Goal: Task Accomplishment & Management: Manage account settings

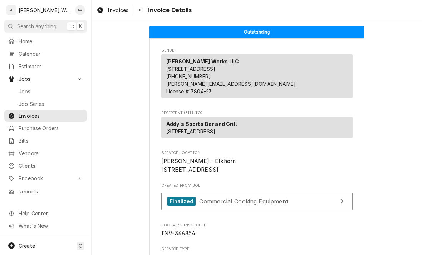
click at [23, 90] on span "Jobs" at bounding box center [51, 92] width 65 height 8
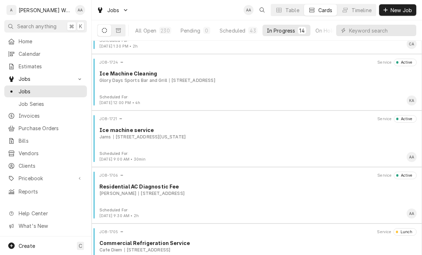
scroll to position [229, 0]
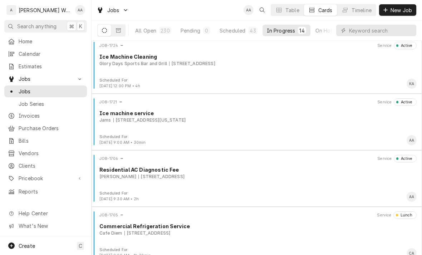
click at [120, 127] on div "JOB-1721 Service Active Ice machine service Jams 7814 West Dodge Road, Omaha, N…" at bounding box center [256, 116] width 324 height 36
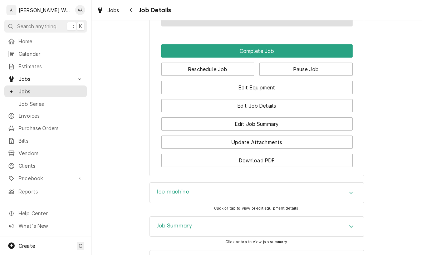
scroll to position [588, 0]
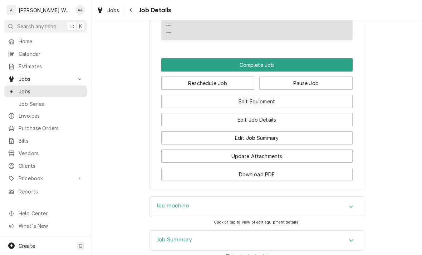
click at [175, 134] on button "Edit Job Summary" at bounding box center [256, 137] width 191 height 13
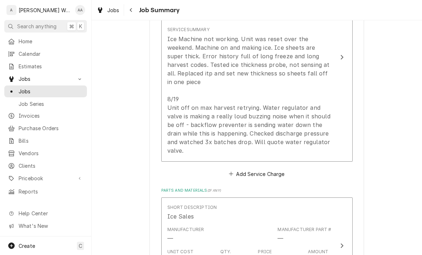
scroll to position [252, 0]
click at [180, 124] on div "Ice Machine not working. Unit was reset over the weekend. Machine on and making…" at bounding box center [249, 94] width 164 height 120
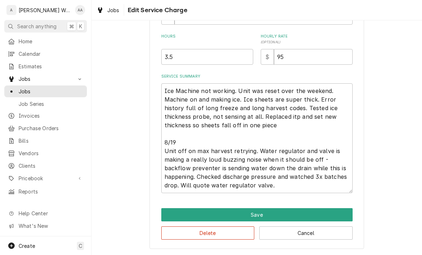
scroll to position [198, 0]
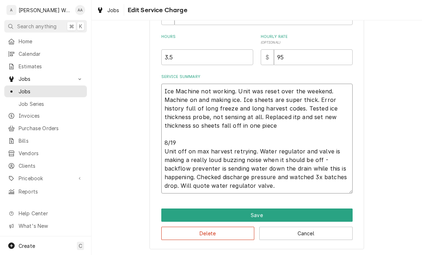
click at [304, 183] on textarea "Ice Machine not working. Unit was reset over the weekend. Machine on and making…" at bounding box center [256, 139] width 191 height 110
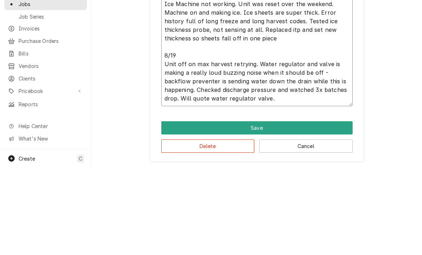
type textarea "x"
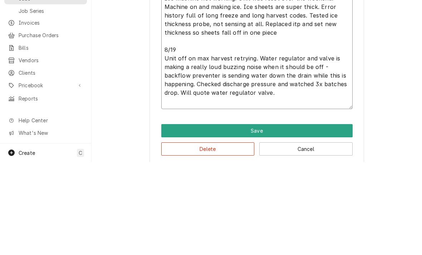
type textarea "Ice Machine not working. Unit was reset over the weekend. Machine on and making…"
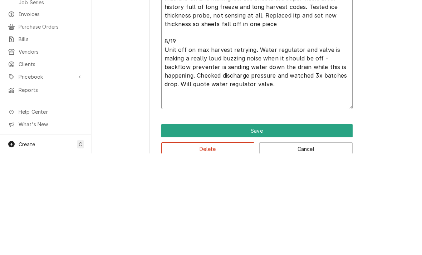
type textarea "x"
type textarea "Ice Machine not working. Unit was reset over the weekend. Machine on and making…"
type textarea "x"
type textarea "Ice Machine not working. Unit was reset over the weekend. Machine on and making…"
type textarea "x"
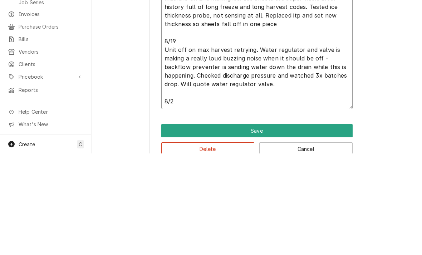
type textarea "Ice Machine not working. Unit was reset over the weekend. Machine on and making…"
type textarea "x"
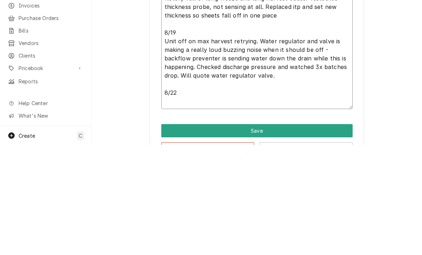
type textarea "Ice Machine not working. Unit was reset over the weekend. Machine on and making…"
type textarea "x"
type textarea "Ice Machine not working. Unit was reset over the weekend. Machine on and making…"
type textarea "x"
type textarea "Ice Machine not working. Unit was reset over the weekend. Machine on and making…"
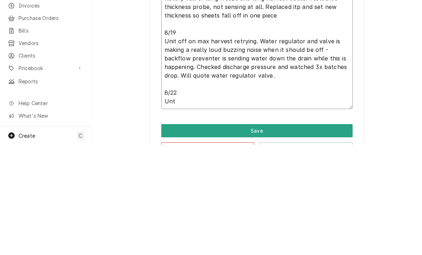
type textarea "x"
type textarea "Ice Machine not working. Unit was reset over the weekend. Machine on and making…"
type textarea "x"
type textarea "Ice Machine not working. Unit was reset over the weekend. Machine on and making…"
type textarea "x"
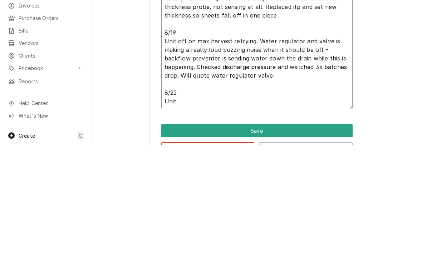
type textarea "Ice Machine not working. Unit was reset over the weekend. Machine on and making…"
type textarea "x"
type textarea "Ice Machine not working. Unit was reset over the weekend. Machine on and making…"
type textarea "x"
type textarea "Ice Machine not working. Unit was reset over the weekend. Machine on and making…"
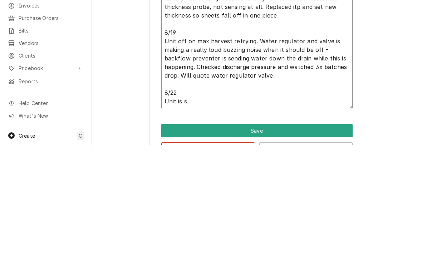
type textarea "x"
type textarea "Ice Machine not working. Unit was reset over the weekend. Machine on and making…"
type textarea "x"
type textarea "Ice Machine not working. Unit was reset over the weekend. Machine on and making…"
type textarea "x"
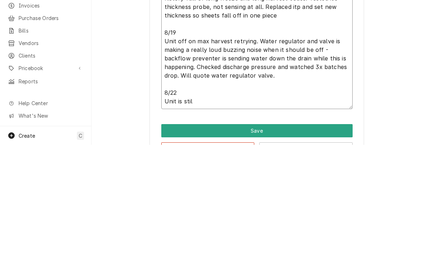
type textarea "Ice Machine not working. Unit was reset over the weekend. Machine on and making…"
type textarea "x"
type textarea "Ice Machine not working. Unit was reset over the weekend. Machine on and making…"
type textarea "x"
type textarea "Ice Machine not working. Unit was reset over the weekend. Machine on and making…"
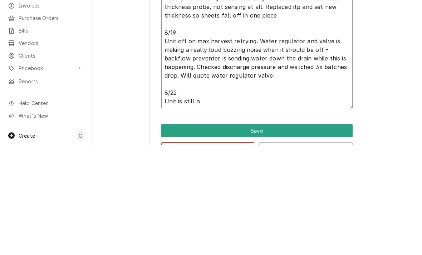
type textarea "x"
type textarea "Ice Machine not working. Unit was reset over the weekend. Machine on and making…"
type textarea "x"
type textarea "Ice Machine not working. Unit was reset over the weekend. Machine on and making…"
type textarea "x"
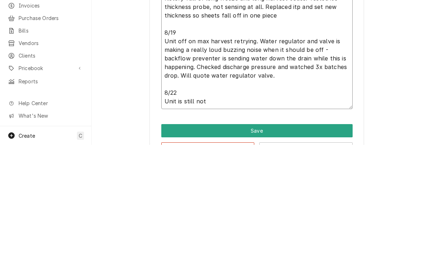
type textarea "Ice Machine not working. Unit was reset over the weekend. Machine on and making…"
type textarea "x"
type textarea "Ice Machine not working. Unit was reset over the weekend. Machine on and making…"
type textarea "x"
type textarea "Ice Machine not working. Unit was reset over the weekend. Machine on and making…"
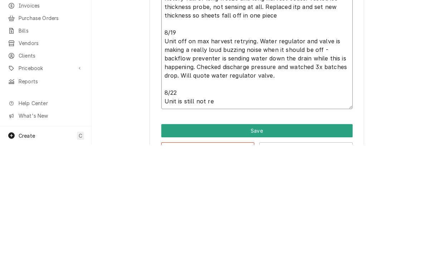
type textarea "x"
type textarea "Ice Machine not working. Unit was reset over the weekend. Machine on and making…"
type textarea "x"
type textarea "Ice Machine not working. Unit was reset over the weekend. Machine on and making…"
type textarea "x"
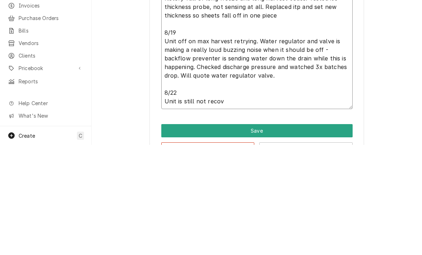
type textarea "Ice Machine not working. Unit was reset over the weekend. Machine on and making…"
type textarea "x"
type textarea "Ice Machine not working. Unit was reset over the weekend. Machine on and making…"
type textarea "x"
type textarea "Ice Machine not working. Unit was reset over the weekend. Machine on and making…"
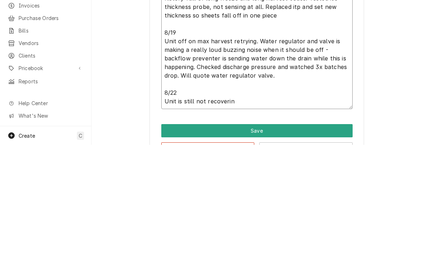
type textarea "x"
type textarea "Ice Machine not working. Unit was reset over the weekend. Machine on and making…"
type textarea "x"
type textarea "Ice Machine not working. Unit was reset over the weekend. Machine on and making…"
type textarea "x"
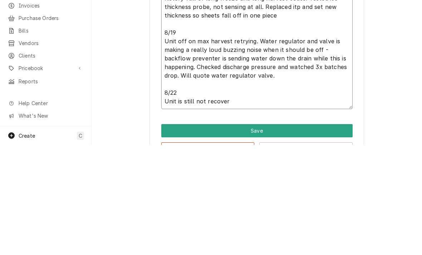
type textarea "Ice Machine not working. Unit was reset over the weekend. Machine on and making…"
type textarea "x"
type textarea "Ice Machine not working. Unit was reset over the weekend. Machine on and making…"
type textarea "x"
type textarea "Ice Machine not working. Unit was reset over the weekend. Machine on and making…"
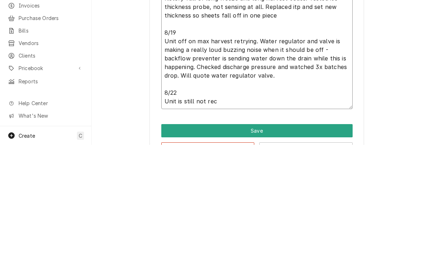
type textarea "x"
type textarea "Ice Machine not working. Unit was reset over the weekend. Machine on and making…"
type textarea "x"
type textarea "Ice Machine not working. Unit was reset over the weekend. Machine on and making…"
type textarea "x"
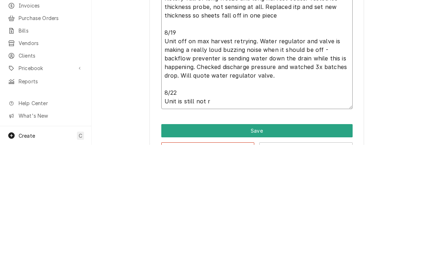
type textarea "Ice Machine not working. Unit was reset over the weekend. Machine on and making…"
type textarea "x"
type textarea "Ice Machine not working. Unit was reset over the weekend. Machine on and making…"
type textarea "x"
type textarea "Ice Machine not working. Unit was reset over the weekend. Machine on and making…"
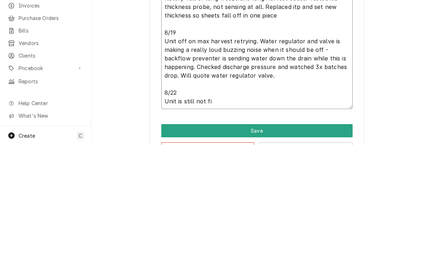
type textarea "x"
type textarea "Ice Machine not working. Unit was reset over the weekend. Machine on and making…"
type textarea "x"
type textarea "Ice Machine not working. Unit was reset over the weekend. Machine on and making…"
type textarea "x"
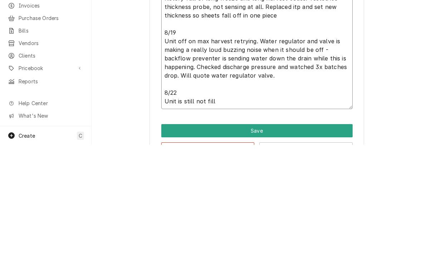
type textarea "Ice Machine not working. Unit was reset over the weekend. Machine on and making…"
type textarea "x"
type textarea "Ice Machine not working. Unit was reset over the weekend. Machine on and making…"
type textarea "x"
type textarea "Ice Machine not working. Unit was reset over the weekend. Machine on and making…"
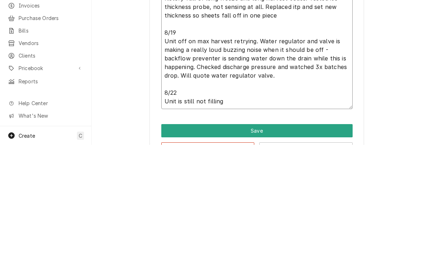
type textarea "x"
type textarea "Ice Machine not working. Unit was reset over the weekend. Machine on and making…"
type textarea "x"
type textarea "Ice Machine not working. Unit was reset over the weekend. Machine on and making…"
type textarea "x"
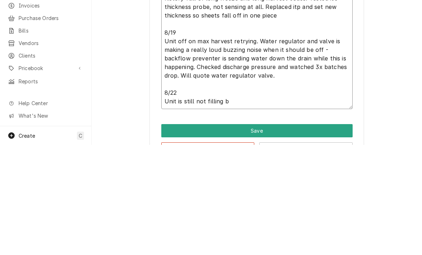
type textarea "Ice Machine not working. Unit was reset over the weekend. Machine on and making…"
type textarea "x"
type textarea "Ice Machine not working. Unit was reset over the weekend. Machine on and making…"
type textarea "x"
type textarea "Ice Machine not working. Unit was reset over the weekend. Machine on and making…"
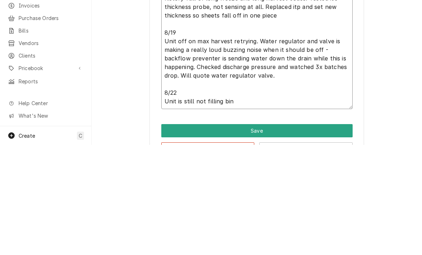
type textarea "x"
type textarea "Ice Machine not working. Unit was reset over the weekend. Machine on and making…"
type textarea "x"
type textarea "Ice Machine not working. Unit was reset over the weekend. Machine on and making…"
type textarea "x"
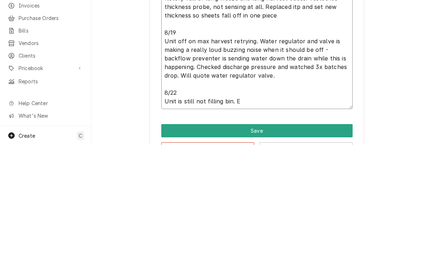
type textarea "Ice Machine not working. Unit was reset over the weekend. Machine on and making…"
type textarea "x"
type textarea "Ice Machine not working. Unit was reset over the weekend. Machine on and making…"
type textarea "x"
type textarea "Ice Machine not working. Unit was reset over the weekend. Machine on and making…"
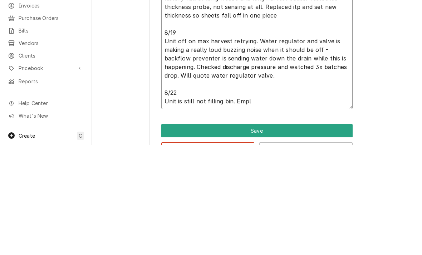
type textarea "x"
type textarea "Ice Machine not working. Unit was reset over the weekend. Machine on and making…"
type textarea "x"
type textarea "Ice Machine not working. Unit was reset over the weekend. Machine on and making…"
type textarea "x"
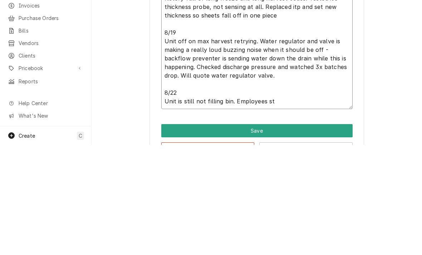
type textarea "Ice Machine not working. Unit was reset over the weekend. Machine on and making…"
type textarea "x"
type textarea "Ice Machine not working. Unit was reset over the weekend. Machine on and making…"
type textarea "x"
type textarea "Ice Machine not working. Unit was reset over the weekend. Machine on and making…"
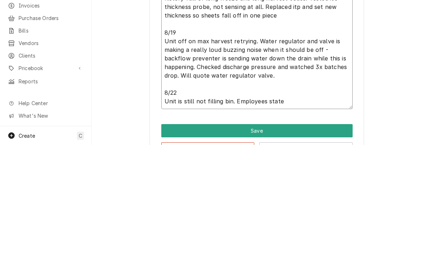
type textarea "x"
type textarea "Ice Machine not working. Unit was reset over the weekend. Machine on and making…"
type textarea "x"
type textarea "Ice Machine not working. Unit was reset over the weekend. Machine on and making…"
type textarea "x"
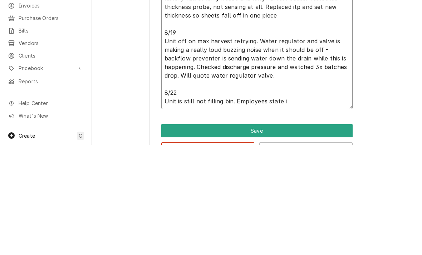
type textarea "Ice Machine not working. Unit was reset over the weekend. Machine on and making…"
type textarea "x"
type textarea "Ice Machine not working. Unit was reset over the weekend. Machine on and making…"
type textarea "x"
type textarea "Ice Machine not working. Unit was reset over the weekend. Machine on and making…"
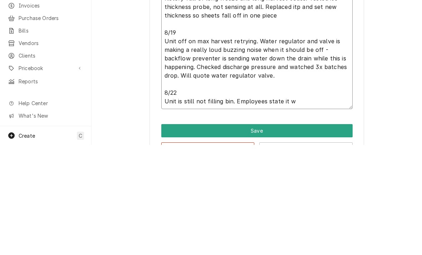
type textarea "x"
type textarea "Ice Machine not working. Unit was reset over the weekend. Machine on and making…"
type textarea "x"
type textarea "Ice Machine not working. Unit was reset over the weekend. Machine on and making…"
type textarea "x"
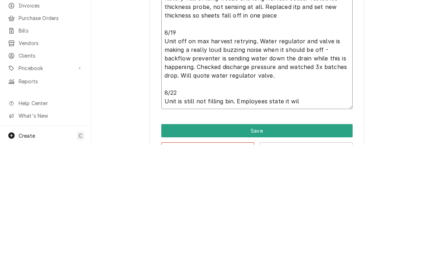
type textarea "Ice Machine not working. Unit was reset over the weekend. Machine on and making…"
type textarea "x"
type textarea "Ice Machine not working. Unit was reset over the weekend. Machine on and making…"
type textarea "x"
type textarea "Ice Machine not working. Unit was reset over the weekend. Machine on and making…"
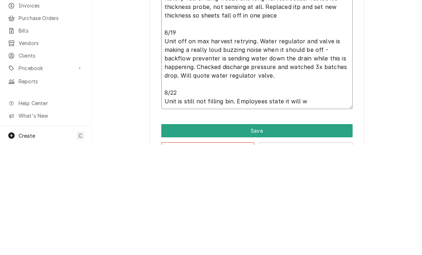
type textarea "x"
type textarea "Ice Machine not working. Unit was reset over the weekend. Machine on and making…"
type textarea "x"
type textarea "Ice Machine not working. Unit was reset over the weekend. Machine on and making…"
type textarea "x"
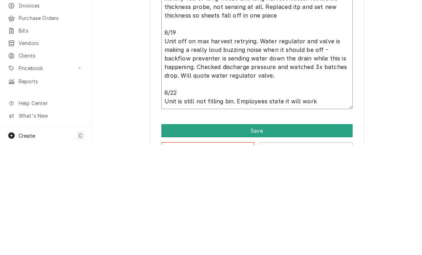
type textarea "Ice Machine not working. Unit was reset over the weekend. Machine on and making…"
type textarea "x"
type textarea "Ice Machine not working. Unit was reset over the weekend. Machine on and making…"
type textarea "x"
type textarea "Ice Machine not working. Unit was reset over the weekend. Machine on and making…"
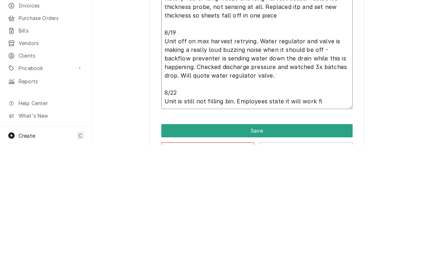
type textarea "x"
type textarea "Ice Machine not working. Unit was reset over the weekend. Machine on and making…"
type textarea "x"
type textarea "Ice Machine not working. Unit was reset over the weekend. Machine on and making…"
type textarea "x"
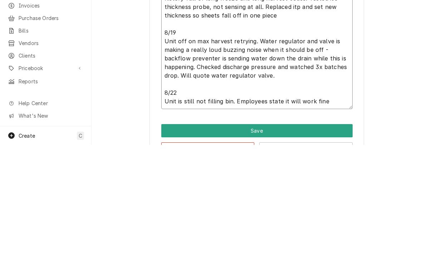
type textarea "Ice Machine not working. Unit was reset over the weekend. Machine on and making…"
type textarea "x"
type textarea "Ice Machine not working. Unit was reset over the weekend. Machine on and making…"
type textarea "x"
type textarea "Ice Machine not working. Unit was reset over the weekend. Machine on and making…"
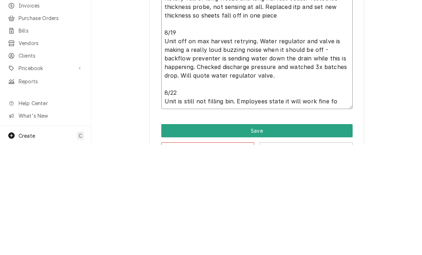
type textarea "x"
type textarea "Ice Machine not working. Unit was reset over the weekend. Machine on and making…"
type textarea "x"
type textarea "Ice Machine not working. Unit was reset over the weekend. Machine on and making…"
type textarea "x"
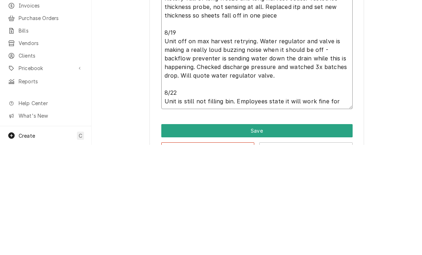
type textarea "Ice Machine not working. Unit was reset over the weekend. Machine on and making…"
type textarea "x"
type textarea "Ice Machine not working. Unit was reset over the weekend. Machine on and making…"
type textarea "x"
type textarea "Ice Machine not working. Unit was reset over the weekend. Machine on and making…"
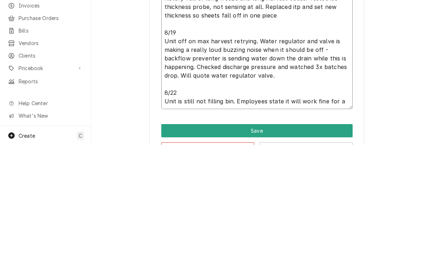
type textarea "x"
type textarea "Ice Machine not working. Unit was reset over the weekend. Machine on and making…"
type textarea "x"
type textarea "Ice Machine not working. Unit was reset over the weekend. Machine on and making…"
type textarea "x"
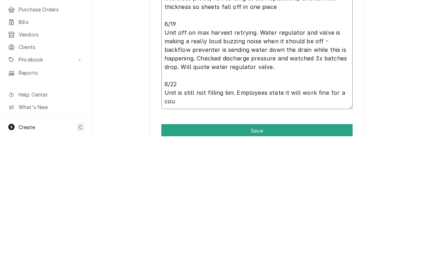
type textarea "Ice Machine not working. Unit was reset over the weekend. Machine on and making…"
type textarea "x"
type textarea "Ice Machine not working. Unit was reset over the weekend. Machine on and making…"
type textarea "x"
type textarea "Ice Machine not working. Unit was reset over the weekend. Machine on and making…"
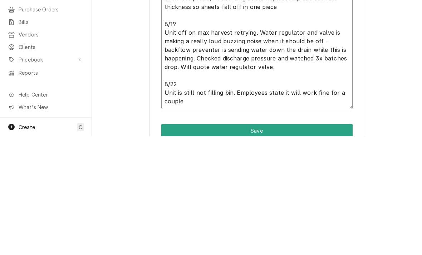
type textarea "x"
type textarea "Ice Machine not working. Unit was reset over the weekend. Machine on and making…"
type textarea "x"
type textarea "Ice Machine not working. Unit was reset over the weekend. Machine on and making…"
type textarea "x"
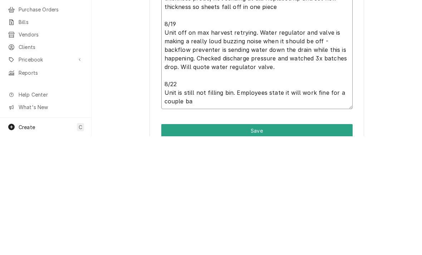
type textarea "Ice Machine not working. Unit was reset over the weekend. Machine on and making…"
type textarea "x"
type textarea "Ice Machine not working. Unit was reset over the weekend. Machine on and making…"
type textarea "x"
type textarea "Ice Machine not working. Unit was reset over the weekend. Machine on and making…"
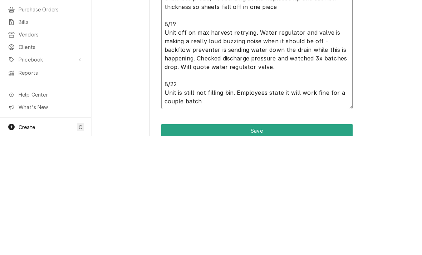
type textarea "x"
type textarea "Ice Machine not working. Unit was reset over the weekend. Machine on and making…"
type textarea "x"
type textarea "Ice Machine not working. Unit was reset over the weekend. Machine on and making…"
type textarea "x"
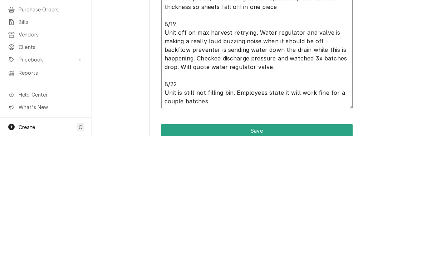
type textarea "Ice Machine not working. Unit was reset over the weekend. Machine on and making…"
type textarea "x"
type textarea "Ice Machine not working. Unit was reset over the weekend. Machine on and making…"
type textarea "x"
type textarea "Ice Machine not working. Unit was reset over the weekend. Machine on and making…"
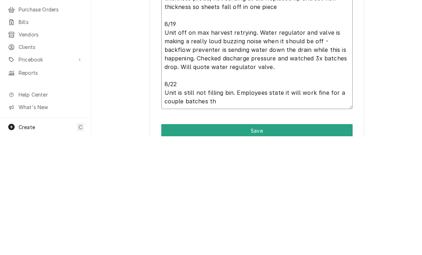
type textarea "x"
type textarea "Ice Machine not working. Unit was reset over the weekend. Machine on and making…"
type textarea "x"
type textarea "Ice Machine not working. Unit was reset over the weekend. Machine on and making…"
type textarea "x"
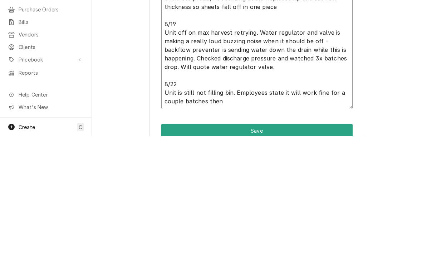
type textarea "Ice Machine not working. Unit was reset over the weekend. Machine on and making…"
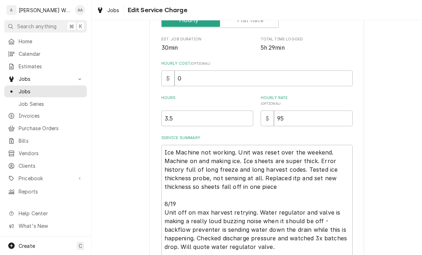
scroll to position [137, 0]
click at [162, 148] on textarea "Ice Machine not working. Unit was reset over the weekend. Machine on and making…" at bounding box center [256, 241] width 191 height 195
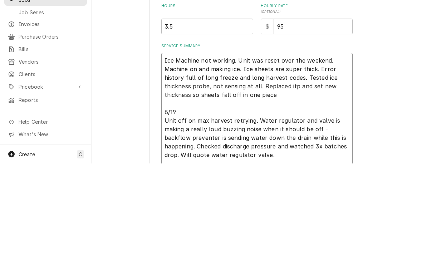
click at [179, 144] on textarea "Ice Machine not working. Unit was reset over the weekend. Machine on and making…" at bounding box center [256, 246] width 191 height 204
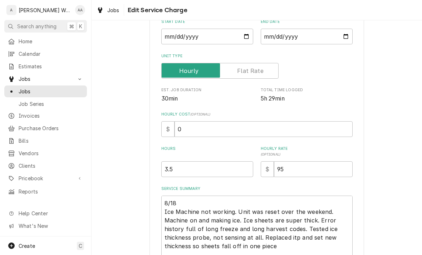
scroll to position [84, 0]
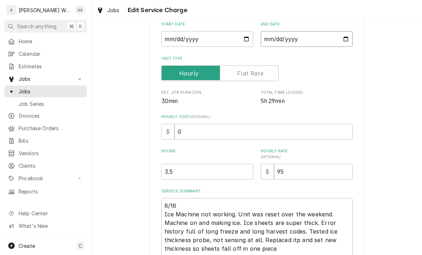
click at [338, 41] on input "2025-08-18" at bounding box center [306, 39] width 92 height 16
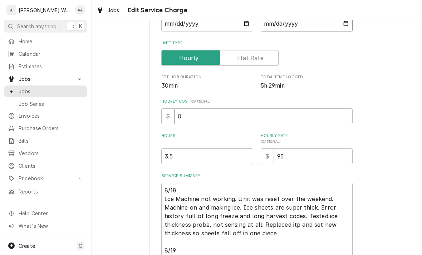
scroll to position [103, 0]
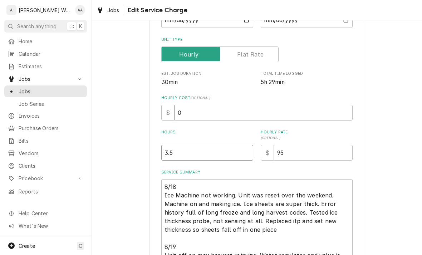
click at [177, 156] on input "3.5" at bounding box center [207, 153] width 92 height 16
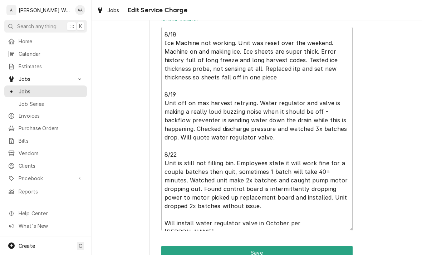
scroll to position [257, 0]
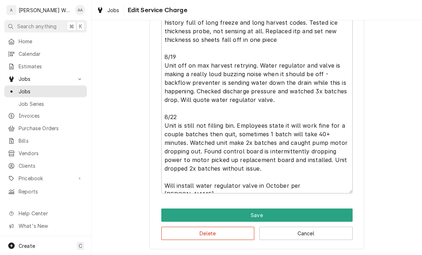
click at [179, 215] on button "Save" at bounding box center [256, 214] width 191 height 13
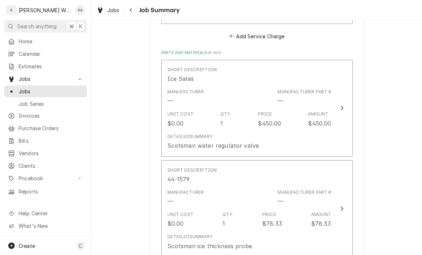
click at [179, 133] on div "Detailed Summary" at bounding box center [189, 136] width 45 height 6
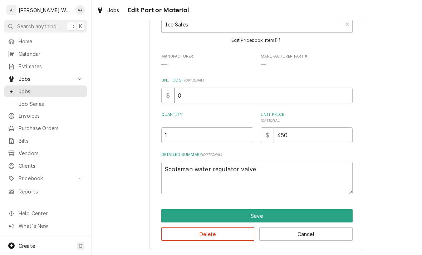
click at [216, 230] on button "Delete" at bounding box center [207, 233] width 93 height 13
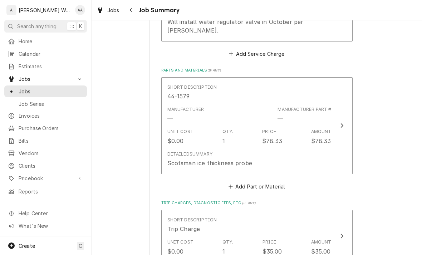
scroll to position [483, 0]
click at [282, 180] on button "Add Part or Material" at bounding box center [256, 185] width 59 height 10
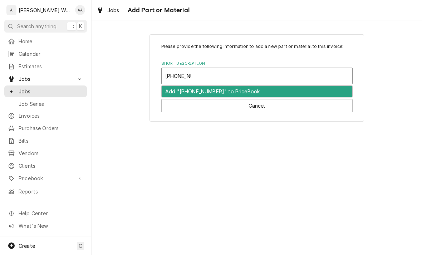
click at [175, 90] on div "Add "11-0673-21" to PriceBook" at bounding box center [256, 91] width 190 height 11
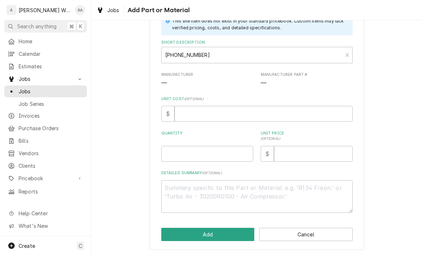
scroll to position [51, 0]
click at [172, 153] on input "Quantity" at bounding box center [207, 154] width 92 height 16
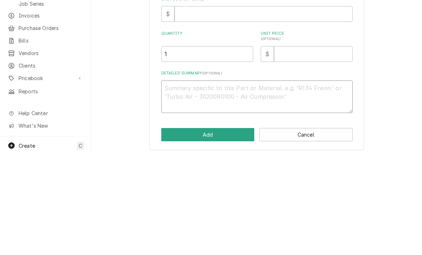
click at [180, 180] on textarea "Detailed Summary ( optional )" at bounding box center [256, 196] width 191 height 33
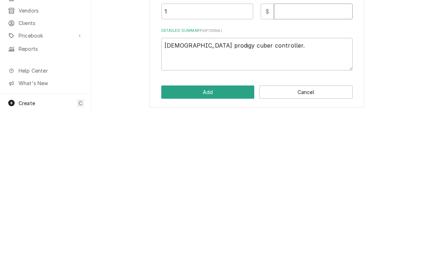
click at [291, 146] on input "Unit Price ( optional )" at bounding box center [313, 154] width 79 height 16
click at [197, 228] on button "Add" at bounding box center [207, 234] width 93 height 13
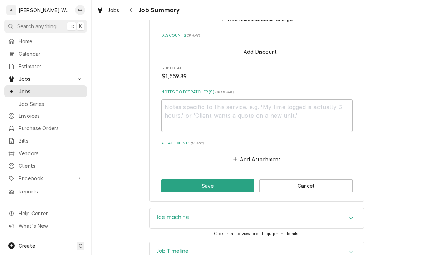
scroll to position [885, 0]
click at [164, 248] on h3 "Job Timeline" at bounding box center [172, 251] width 31 height 7
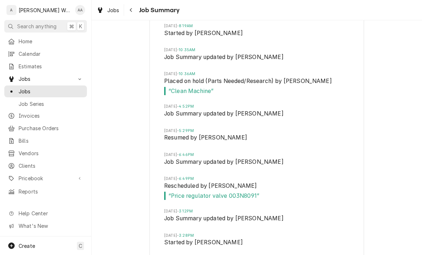
scroll to position [1178, 0]
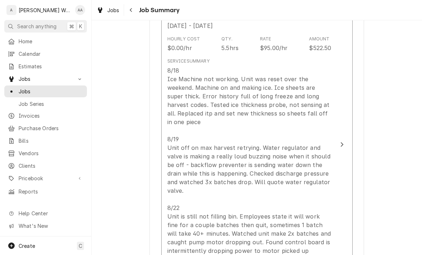
click at [183, 180] on div "8/18 Ice Machine not working. Unit was reset over the weekend. Machine on and m…" at bounding box center [249, 182] width 164 height 232
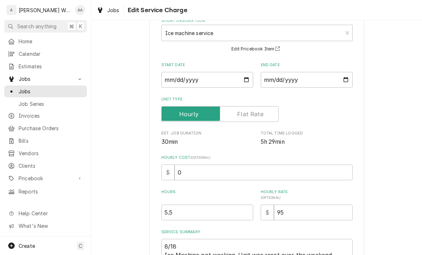
scroll to position [43, 0]
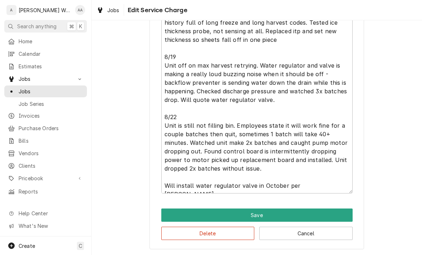
click at [168, 208] on button "Save" at bounding box center [256, 214] width 191 height 13
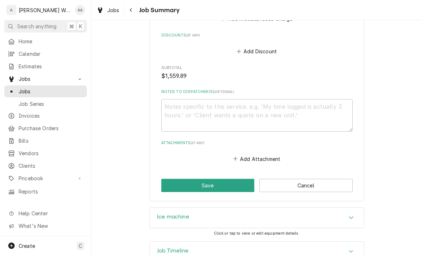
scroll to position [885, 0]
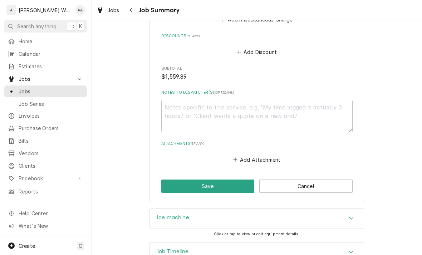
click at [173, 179] on button "Save" at bounding box center [207, 185] width 93 height 13
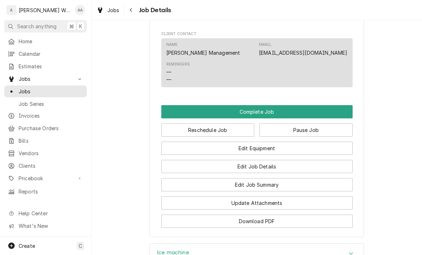
scroll to position [541, 0]
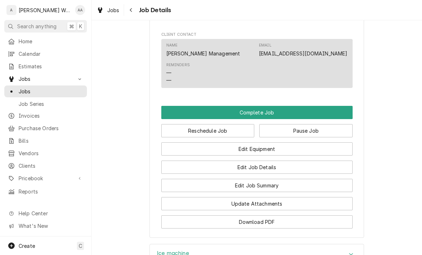
click at [333, 111] on button "Complete Job" at bounding box center [256, 112] width 191 height 13
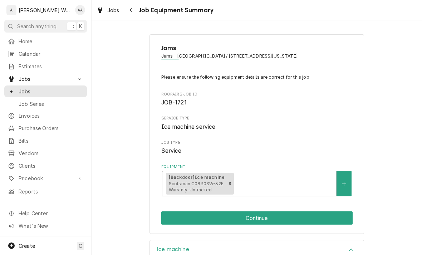
click at [317, 214] on button "Continue" at bounding box center [256, 217] width 191 height 13
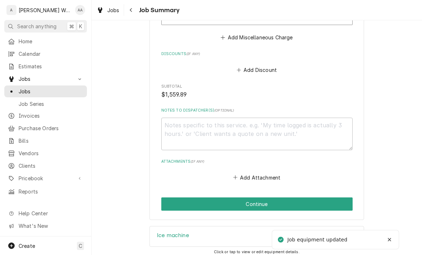
scroll to position [871, 0]
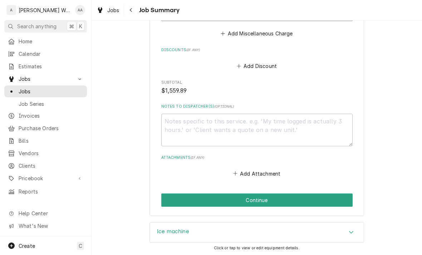
click at [333, 193] on button "Continue" at bounding box center [256, 199] width 191 height 13
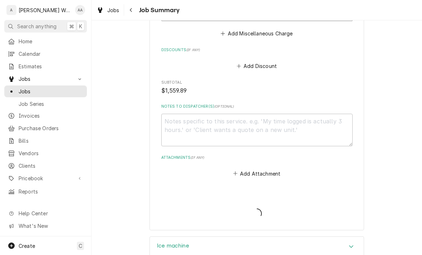
type textarea "x"
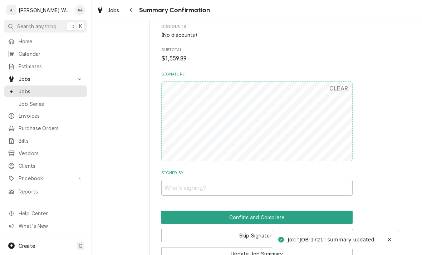
scroll to position [707, 0]
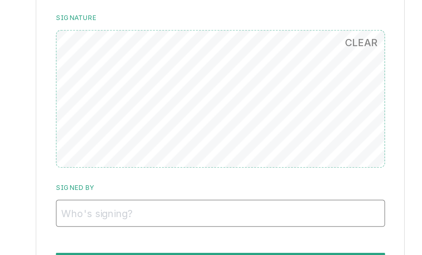
click at [161, 173] on input "Signed By" at bounding box center [256, 181] width 191 height 16
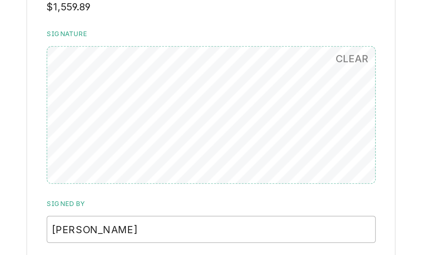
scroll to position [661, 0]
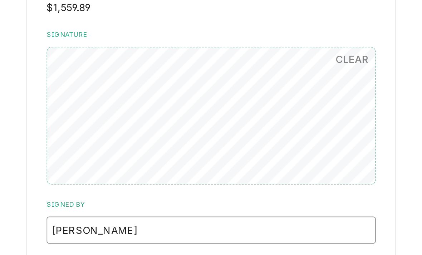
type input "Courtney"
click at [161, 250] on button "Confirm and Complete" at bounding box center [256, 256] width 191 height 13
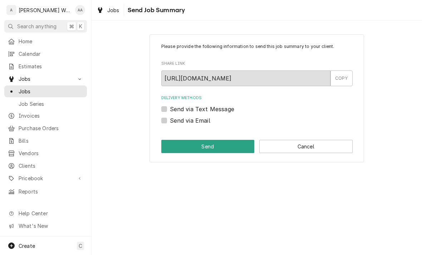
click at [317, 145] on button "Cancel" at bounding box center [305, 146] width 93 height 13
